Goal: Information Seeking & Learning: Check status

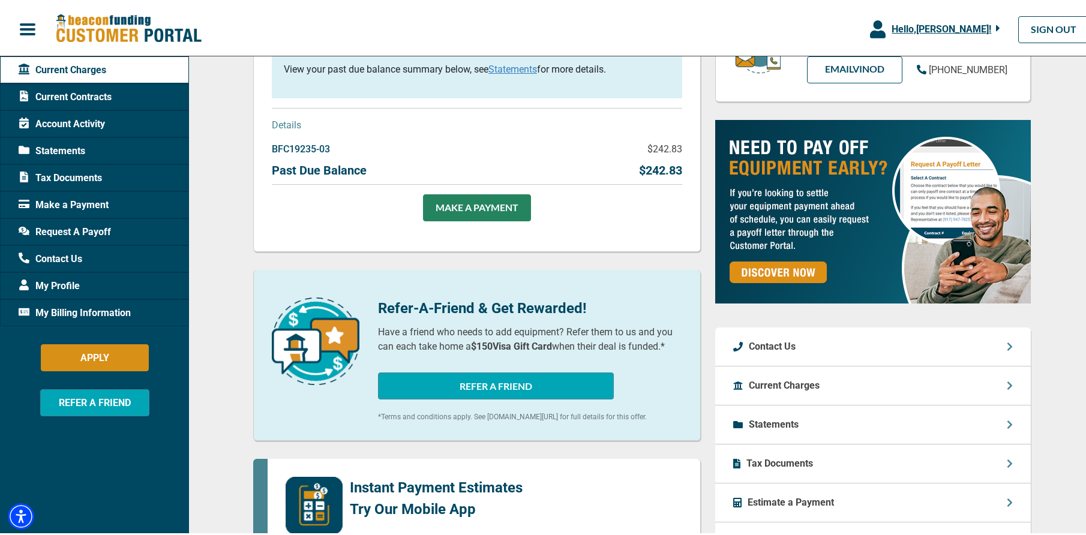
scroll to position [240, 0]
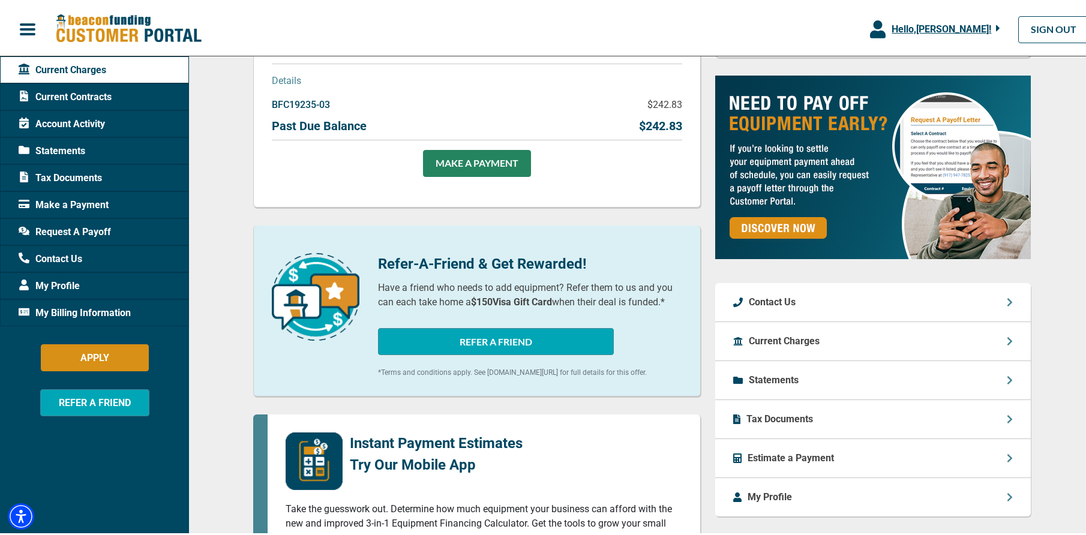
click at [79, 261] on span "Contact Us" at bounding box center [51, 257] width 64 height 14
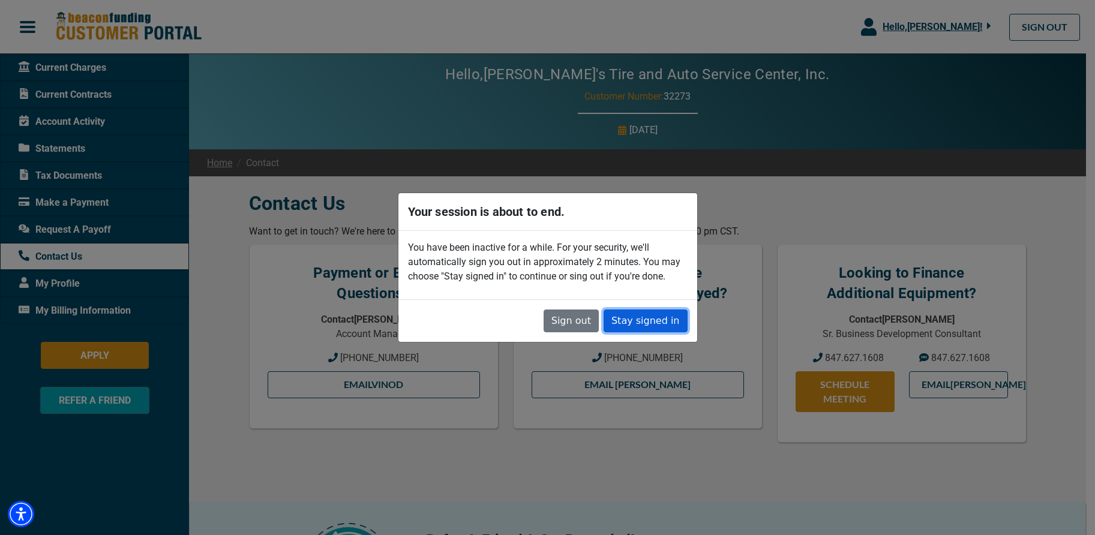
click at [635, 317] on button "Stay signed in" at bounding box center [646, 321] width 84 height 23
drag, startPoint x: 804, startPoint y: 199, endPoint x: 652, endPoint y: 319, distance: 193.1
click at [652, 319] on button "Stay signed in" at bounding box center [646, 321] width 84 height 23
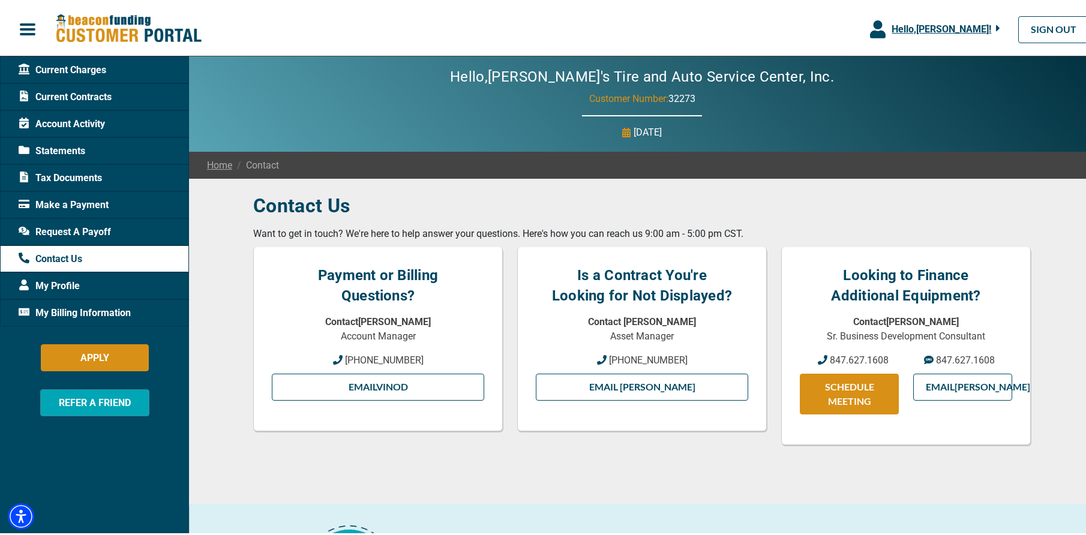
click at [86, 227] on span "Request A Payoff" at bounding box center [65, 230] width 92 height 14
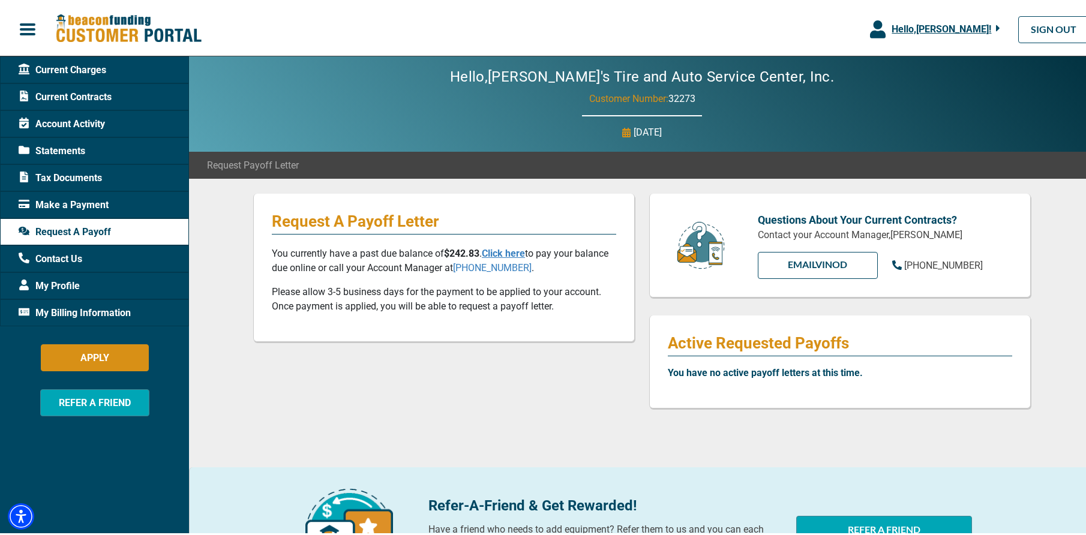
click at [60, 142] on span "Statements" at bounding box center [52, 149] width 67 height 14
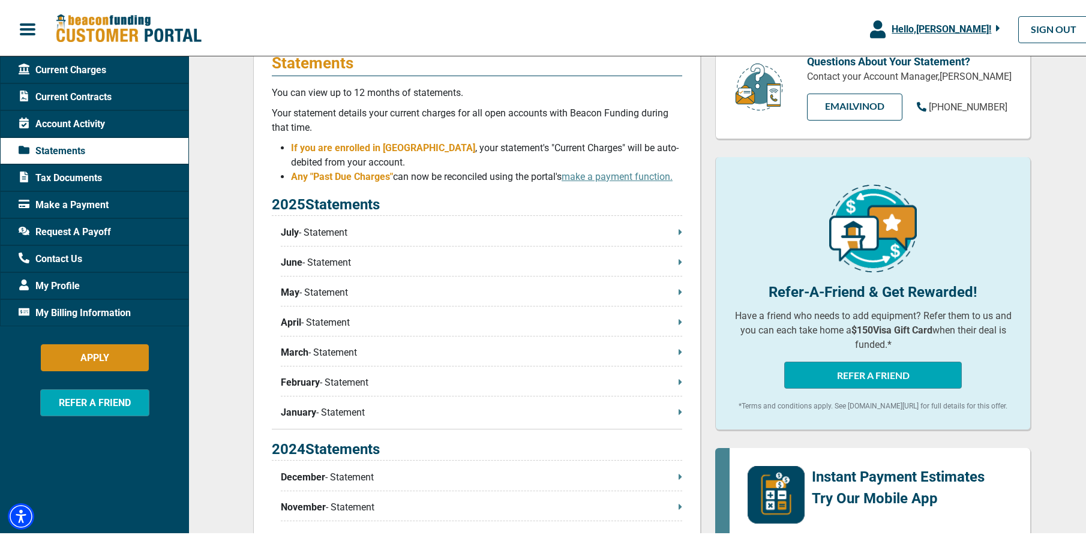
scroll to position [120, 0]
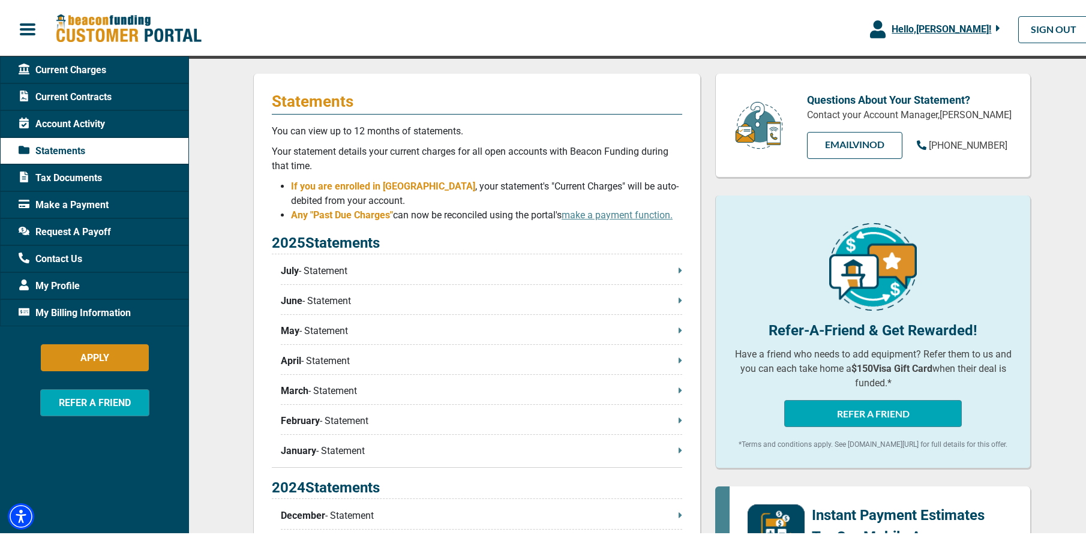
click at [87, 91] on span "Current Contracts" at bounding box center [65, 95] width 93 height 14
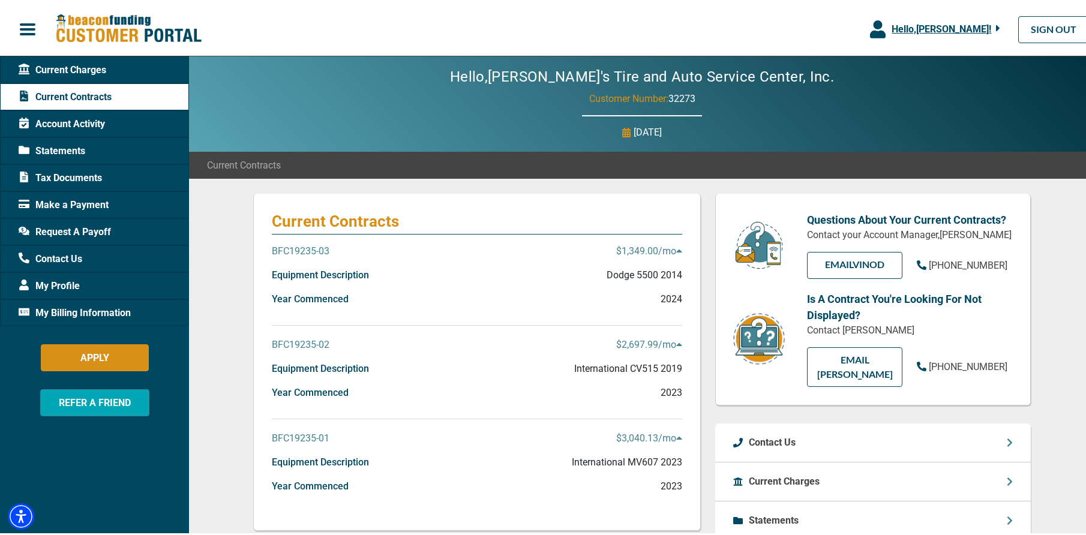
scroll to position [60, 0]
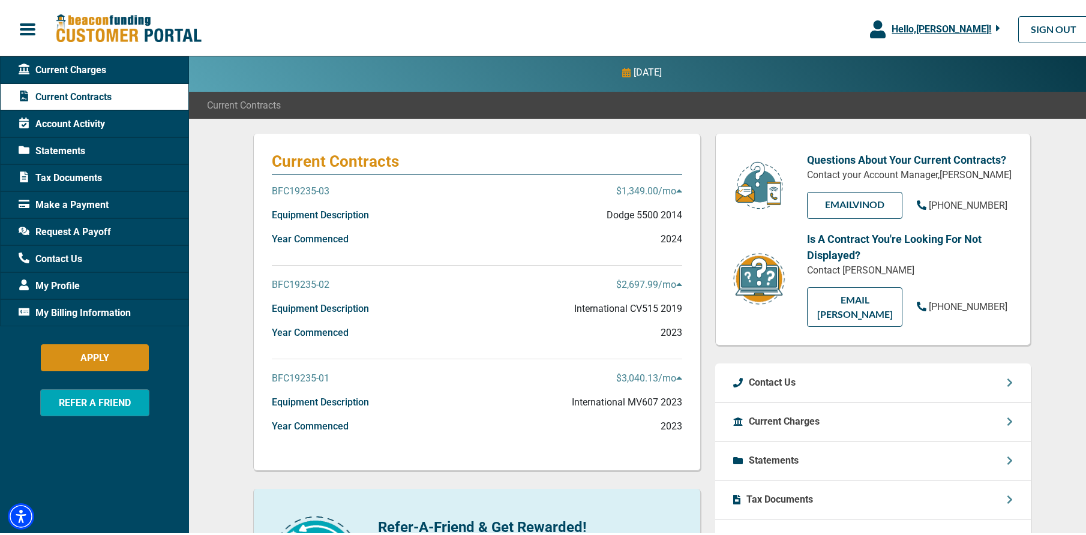
click at [676, 283] on icon at bounding box center [678, 282] width 5 height 3
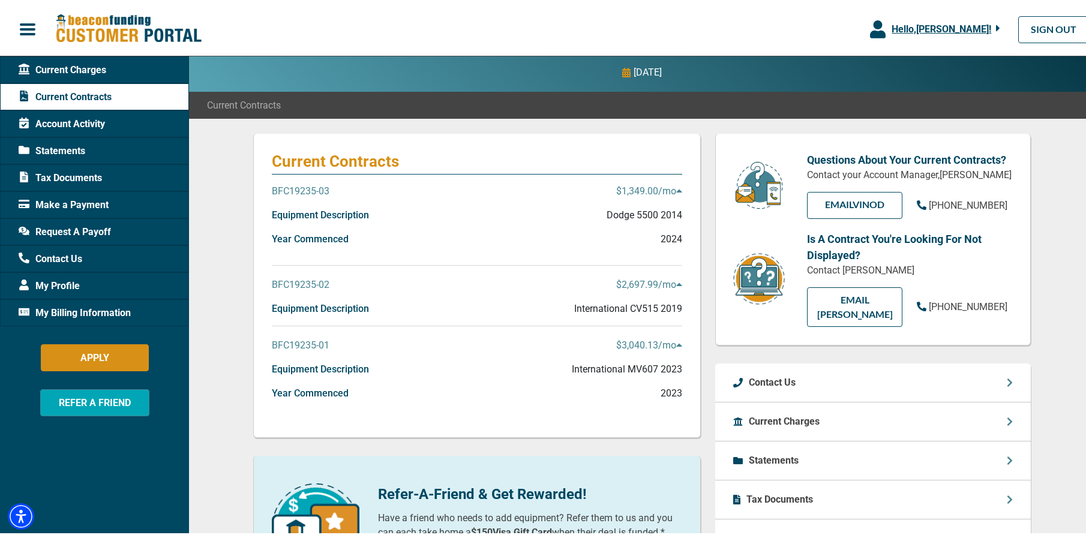
click at [676, 283] on icon at bounding box center [678, 282] width 5 height 3
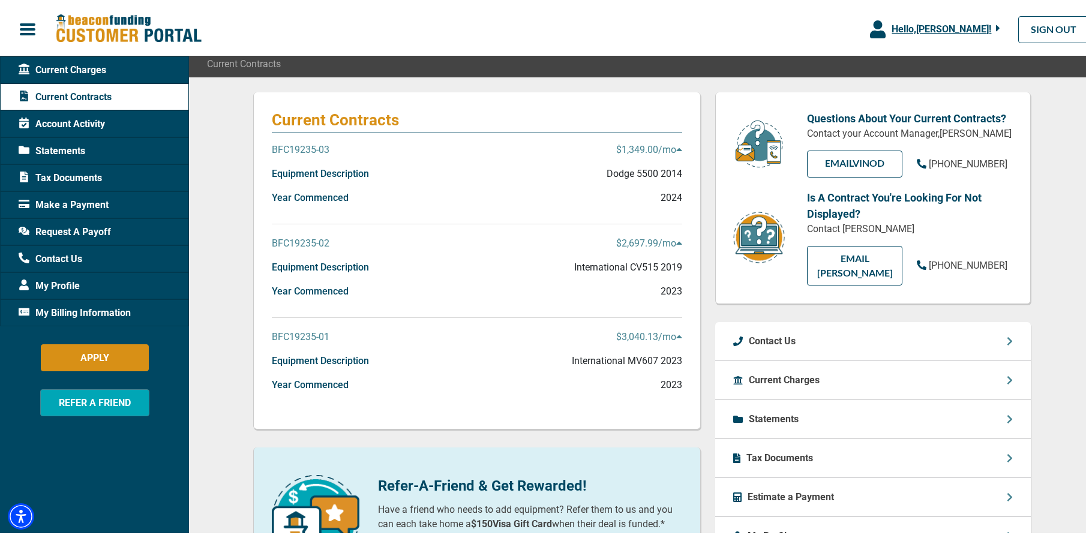
scroll to position [120, 0]
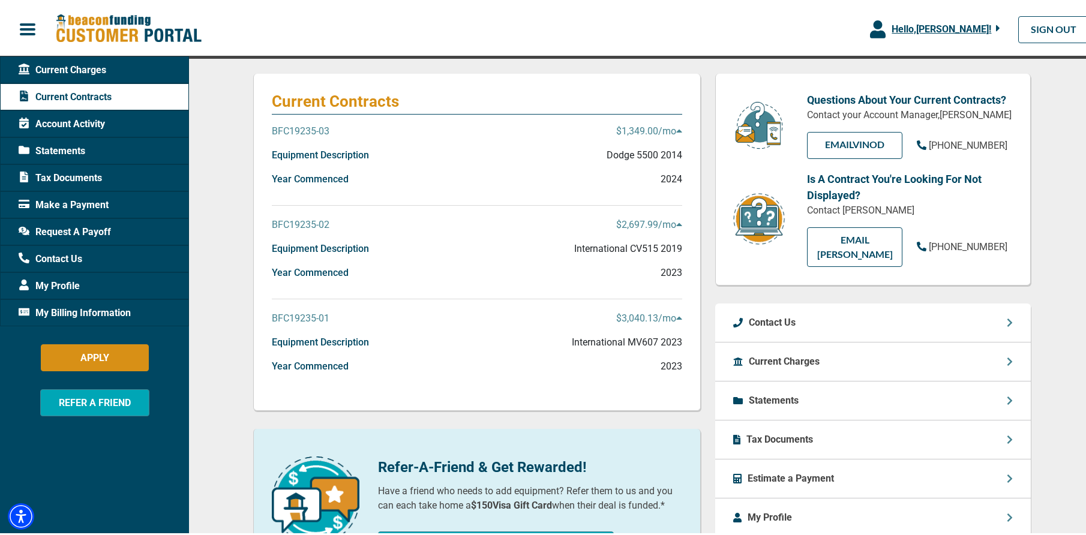
click at [292, 221] on p "BFC19235-02" at bounding box center [301, 222] width 58 height 14
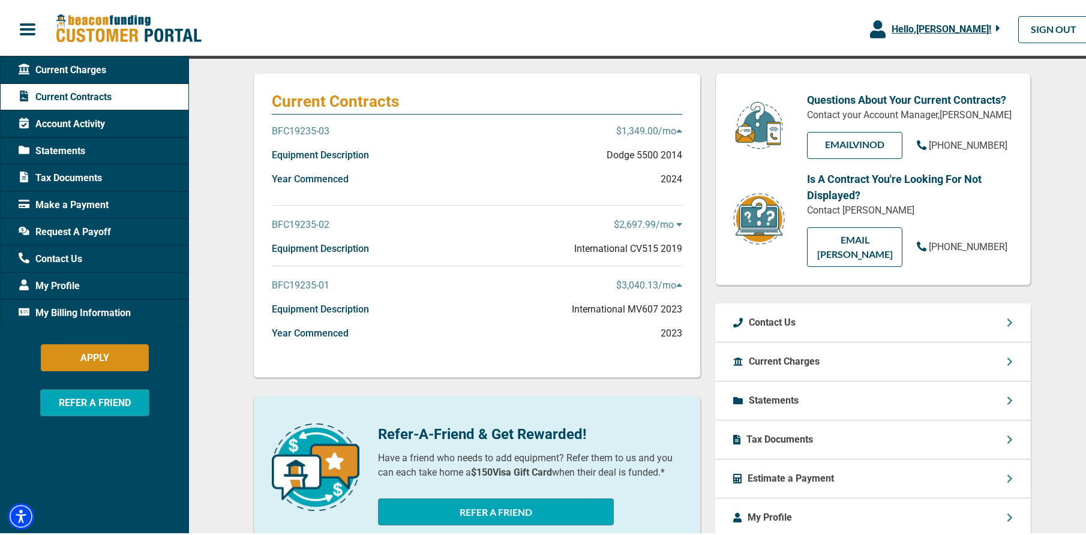
click at [292, 221] on p "BFC19235-02" at bounding box center [301, 222] width 58 height 14
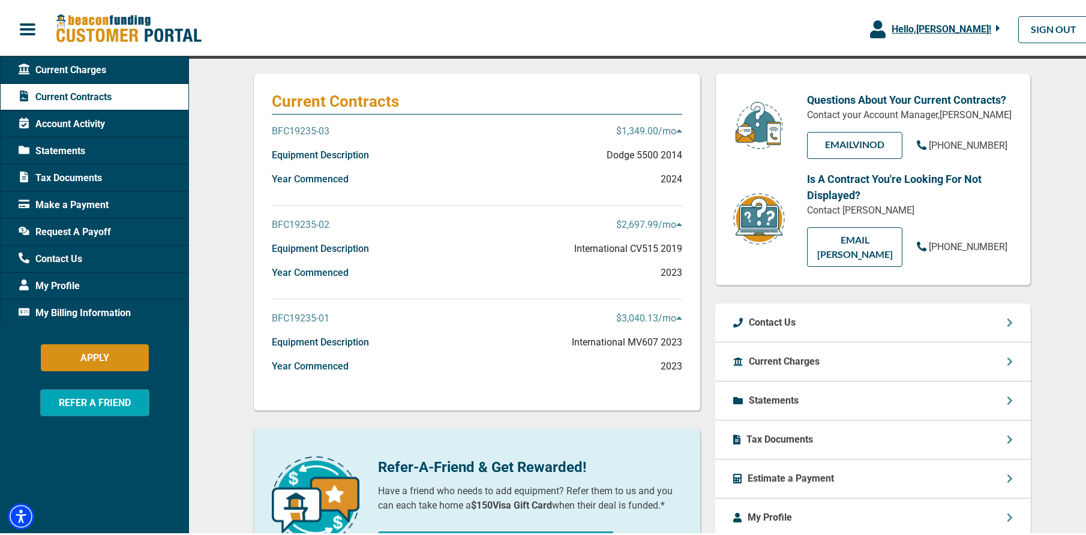
click at [287, 220] on p "BFC19235-02" at bounding box center [301, 222] width 58 height 14
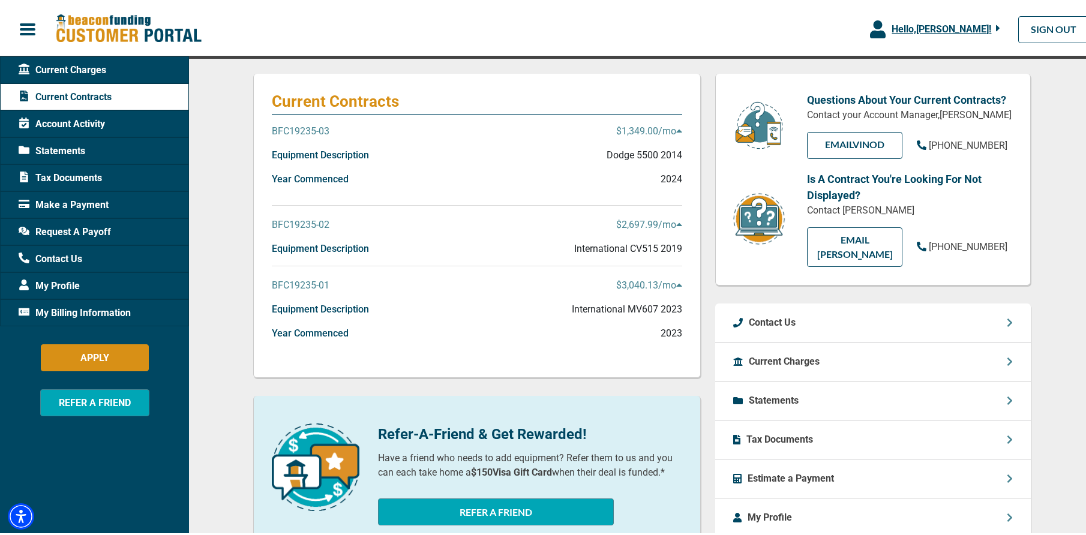
click at [287, 220] on p "BFC19235-02" at bounding box center [301, 222] width 58 height 14
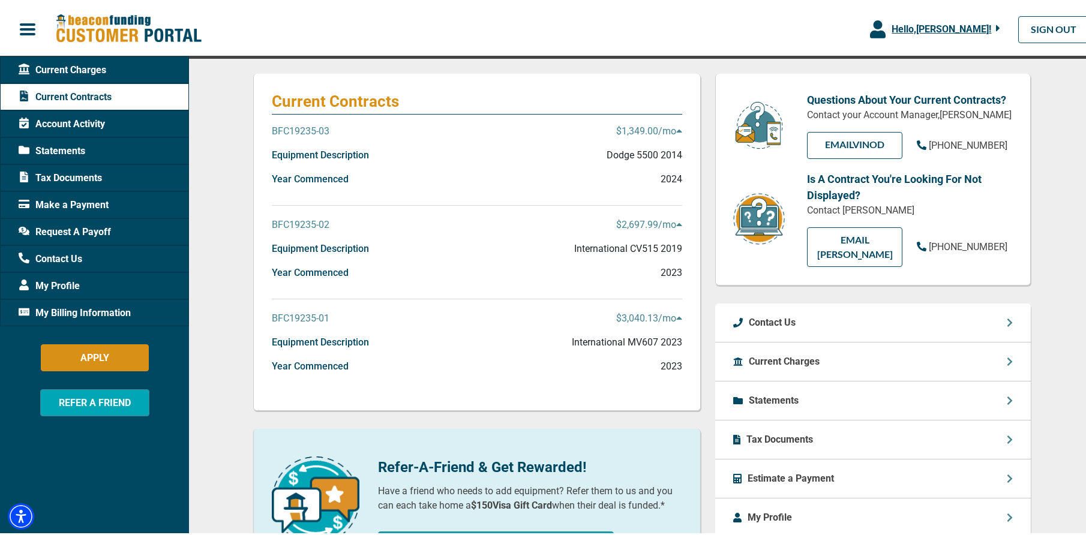
click at [287, 220] on p "BFC19235-02" at bounding box center [301, 222] width 58 height 14
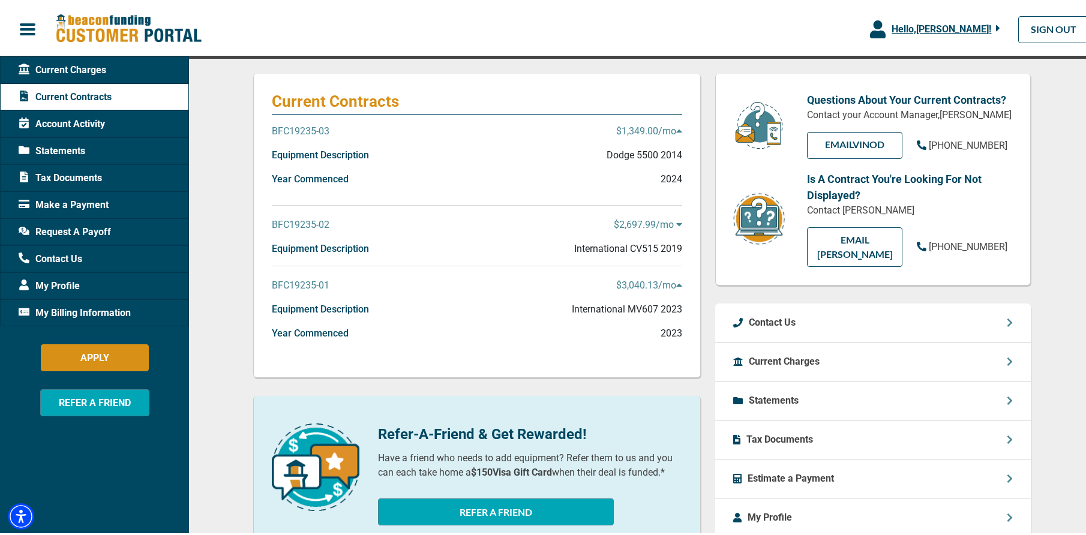
click at [287, 220] on p "BFC19235-02" at bounding box center [301, 222] width 58 height 14
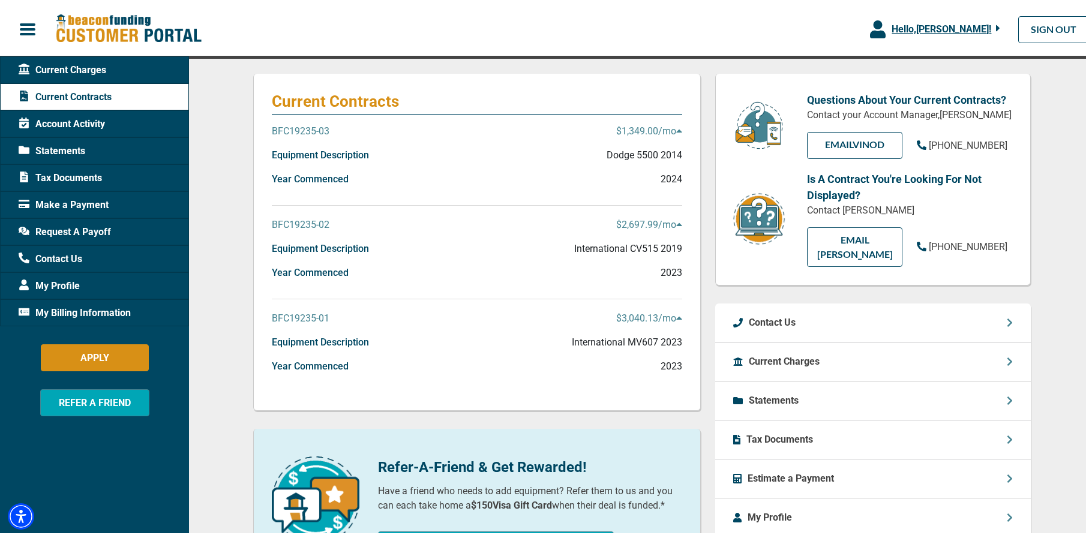
click at [670, 222] on p "$2,697.99 /mo" at bounding box center [649, 222] width 66 height 14
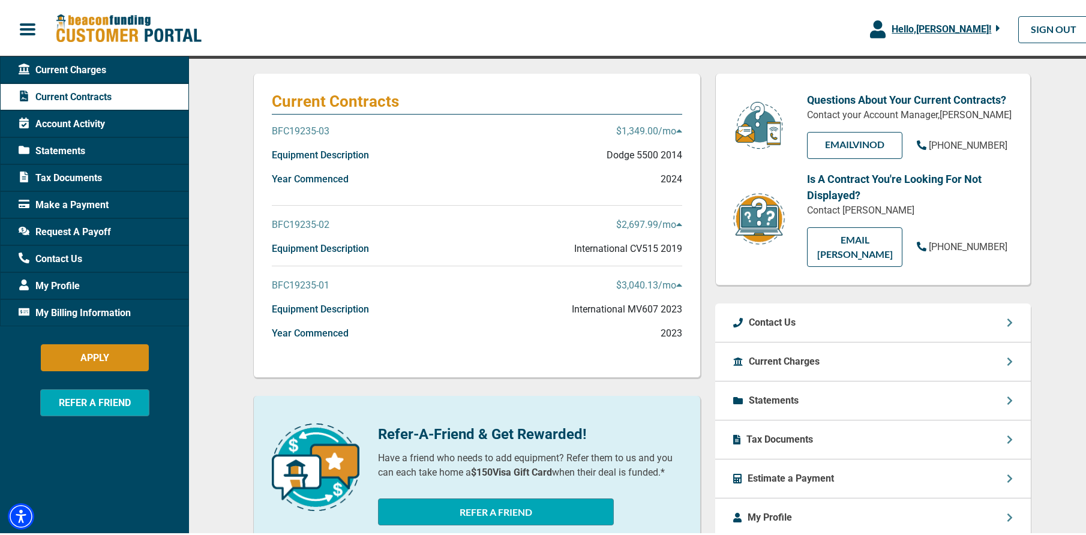
click at [670, 222] on p "$2,697.99 /mo" at bounding box center [649, 222] width 66 height 14
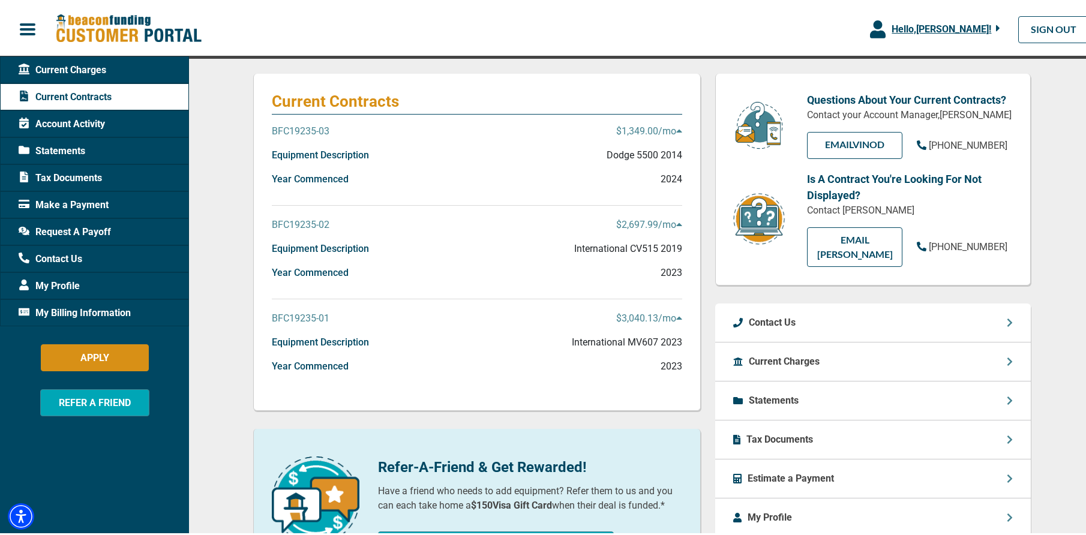
click at [77, 142] on span "Statements" at bounding box center [52, 149] width 67 height 14
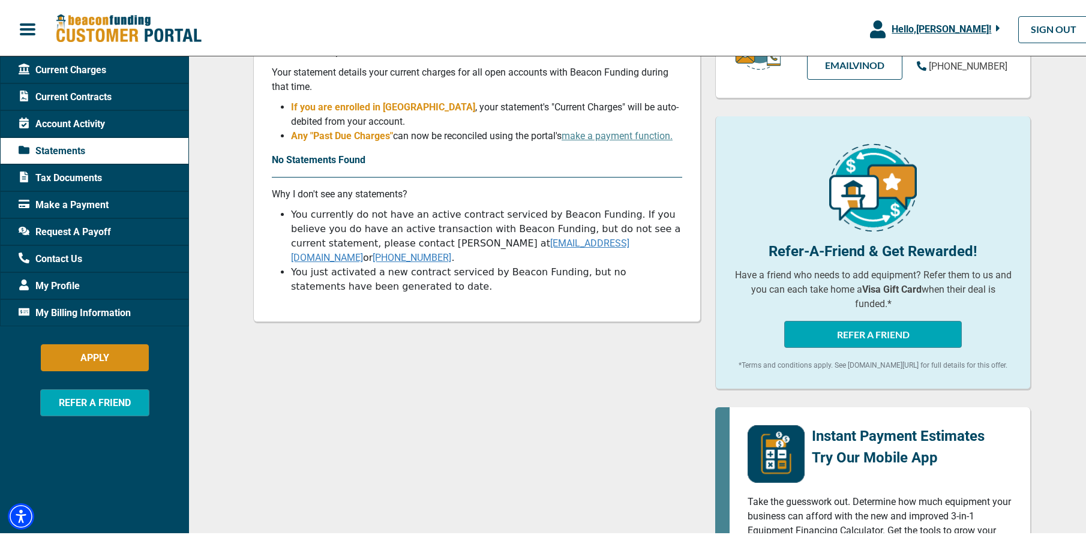
scroll to position [240, 0]
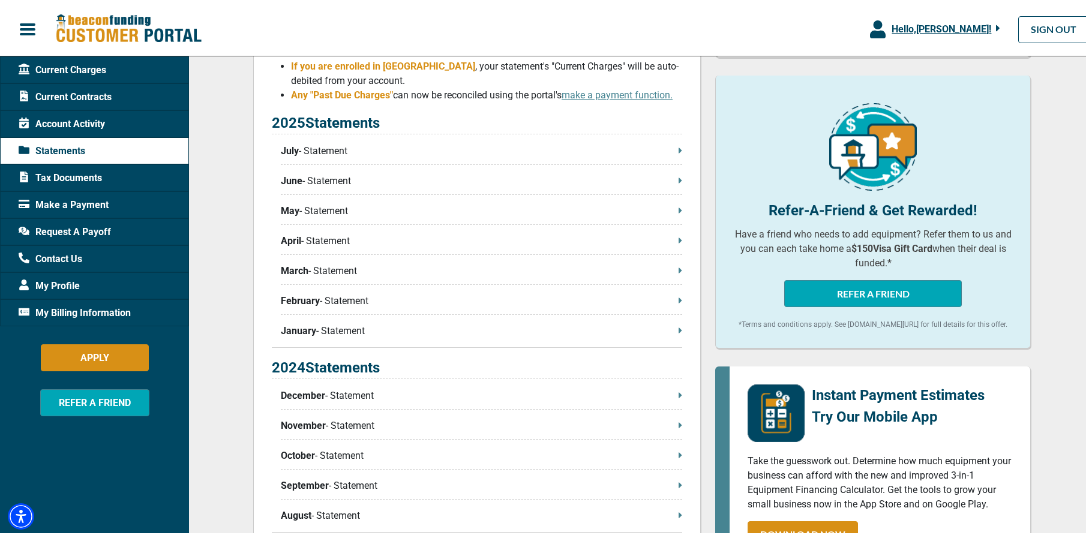
click at [327, 175] on p "June - Statement" at bounding box center [481, 179] width 401 height 14
click at [679, 178] on icon at bounding box center [680, 177] width 3 height 5
click at [673, 146] on p "July - Statement" at bounding box center [481, 149] width 401 height 14
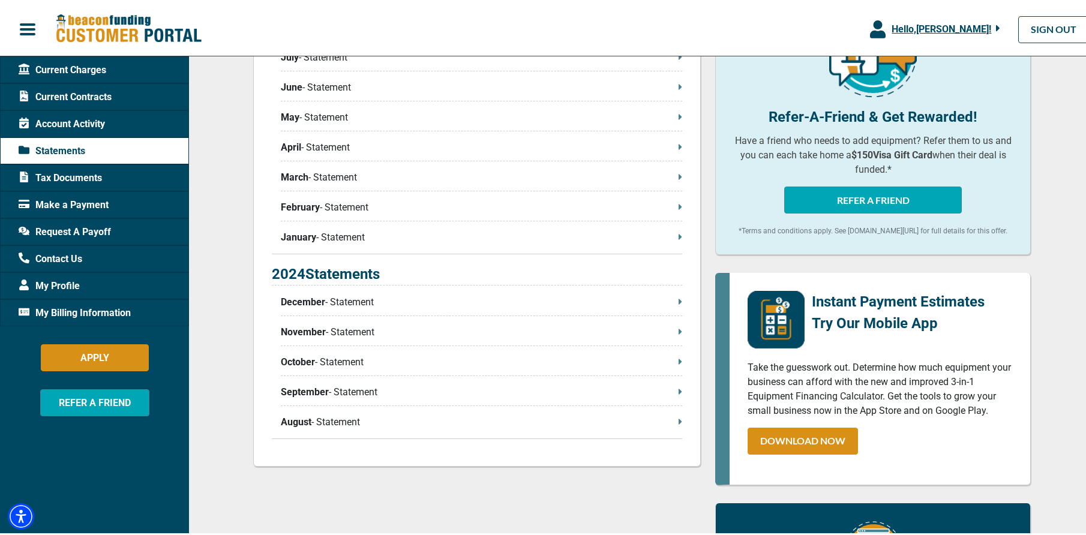
scroll to position [60, 0]
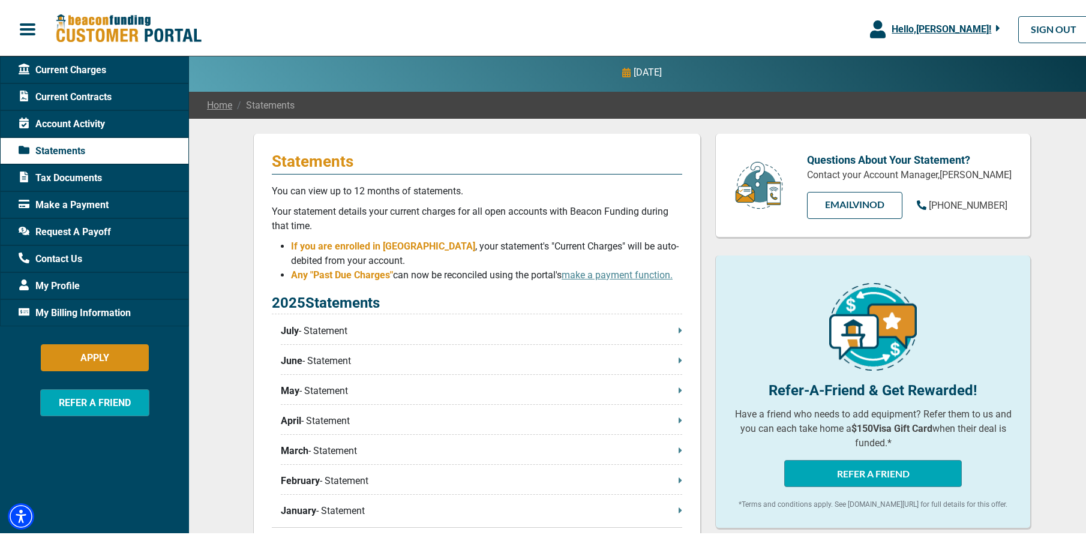
click at [67, 248] on div "Contact Us" at bounding box center [94, 256] width 189 height 27
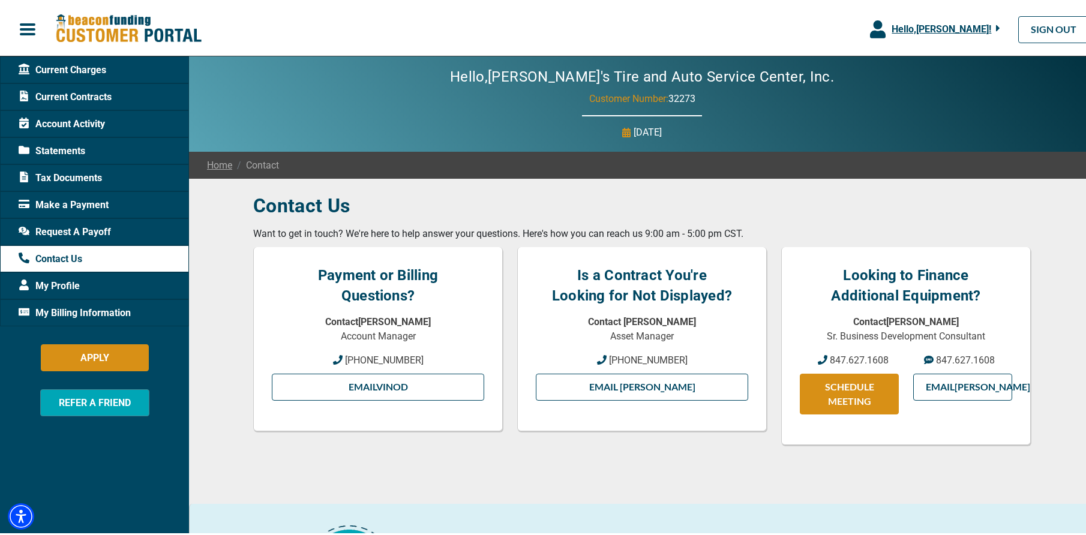
click at [32, 25] on span "button" at bounding box center [28, 27] width 18 height 18
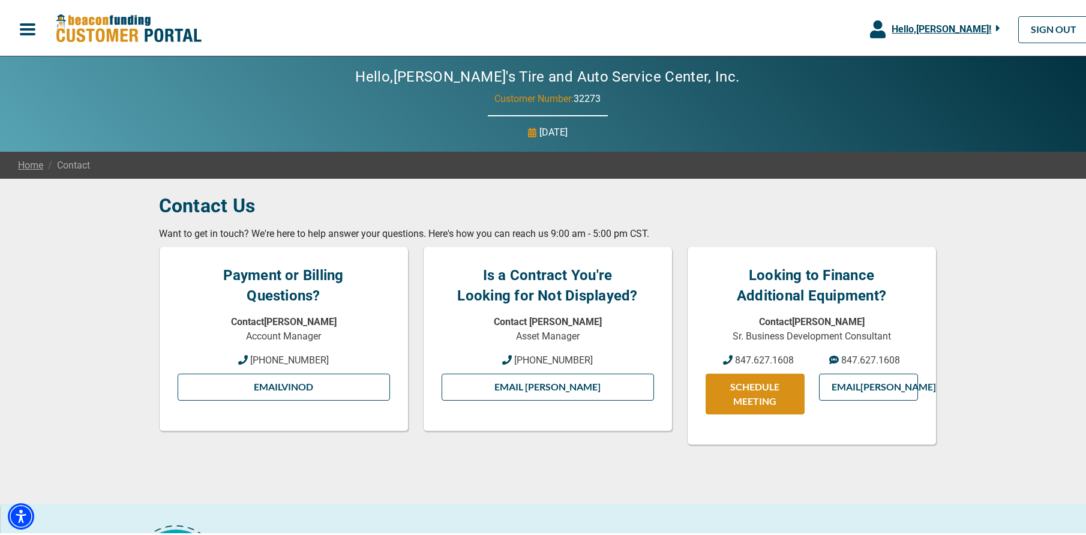
click at [15, 26] on button "button" at bounding box center [27, 26] width 55 height 25
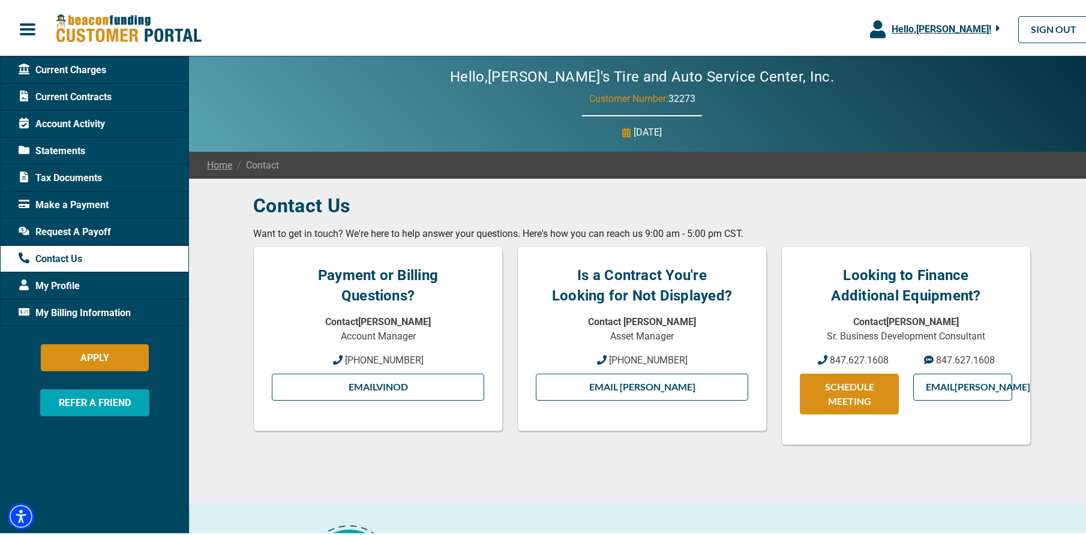
click at [120, 33] on img at bounding box center [128, 26] width 146 height 31
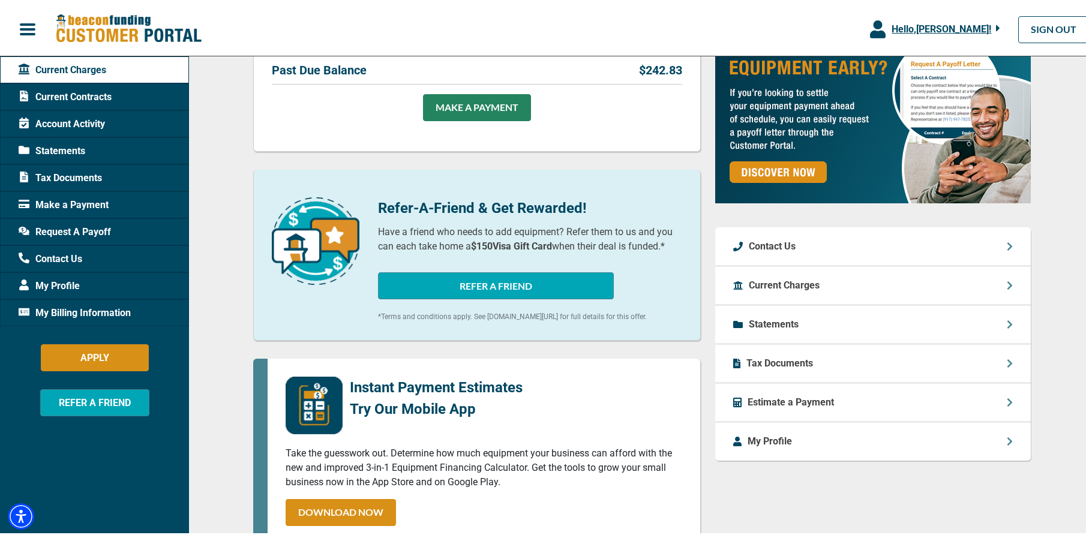
scroll to position [480, 0]
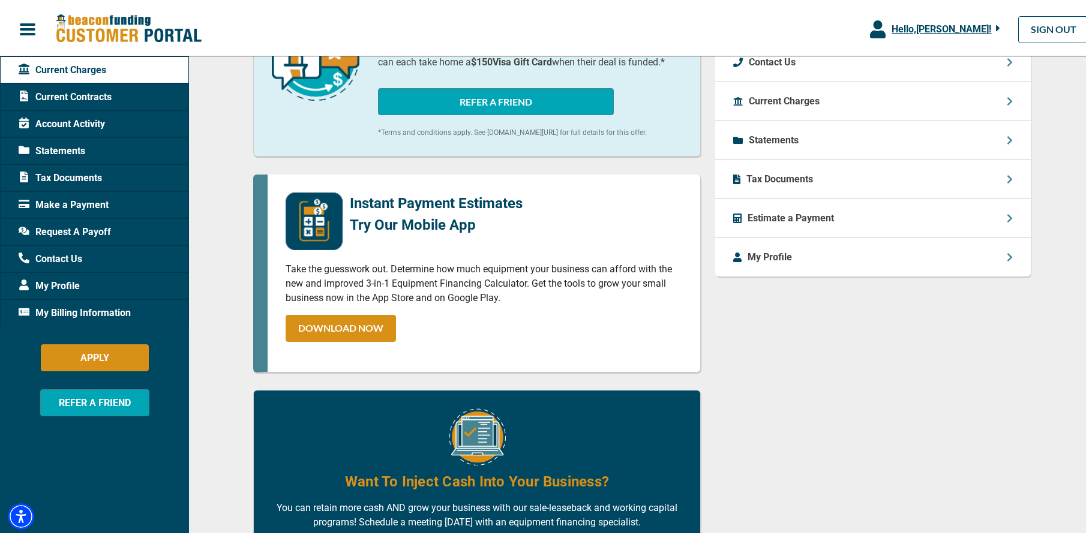
click at [320, 227] on img at bounding box center [314, 219] width 57 height 58
click at [847, 211] on div "Estimate a Payment" at bounding box center [873, 216] width 316 height 39
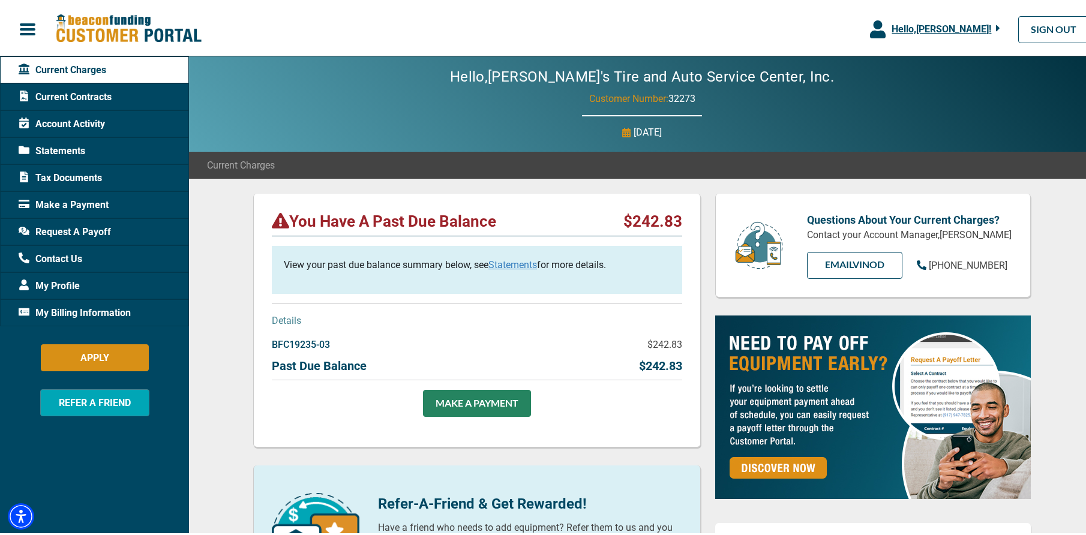
click at [70, 256] on span "Contact Us" at bounding box center [51, 257] width 64 height 14
